Goal: Communication & Community: Answer question/provide support

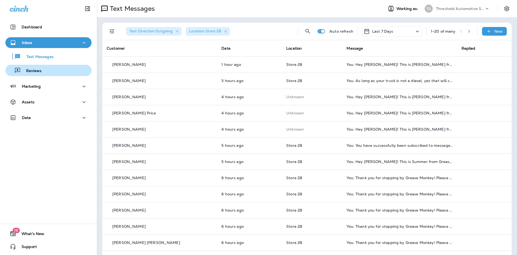
click at [49, 72] on div "Reviews" at bounding box center [49, 70] width 82 height 8
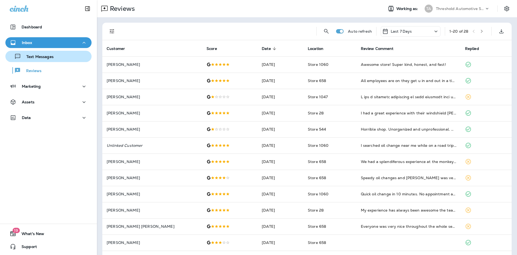
click at [64, 57] on div "Text Messages" at bounding box center [49, 56] width 82 height 8
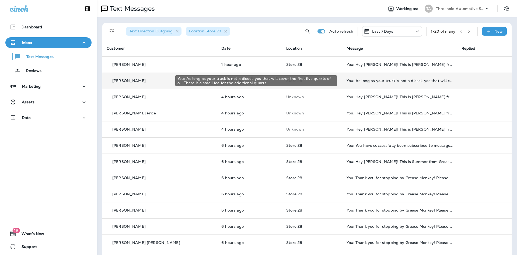
click at [353, 82] on div "You: As long as your truck is not a diesel, yes that will cover the first five …" at bounding box center [400, 80] width 106 height 4
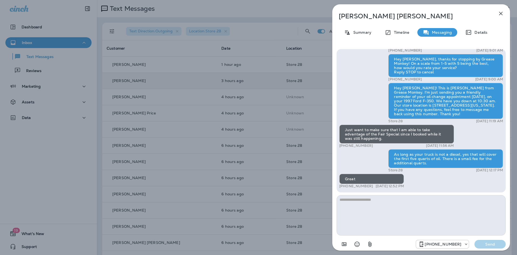
click at [285, 84] on div "[PERSON_NAME] Summary Timeline Messaging Details Hey [PERSON_NAME], thanks for …" at bounding box center [258, 127] width 517 height 255
